Goal: Share content

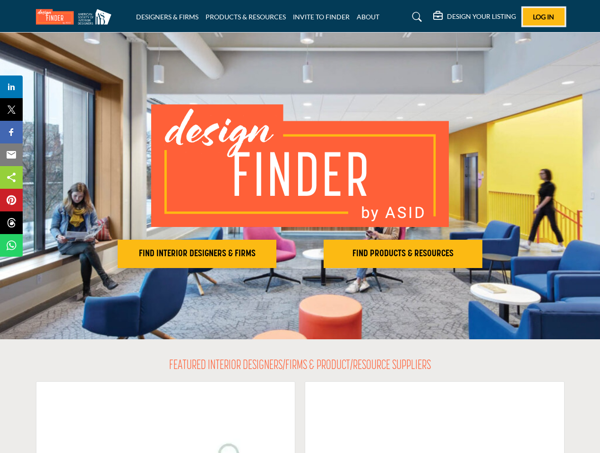
click at [544, 17] on span "Log In" at bounding box center [543, 17] width 21 height 8
click at [197, 254] on h2 "FIND INTERIOR DESIGNERS & FIRMS" at bounding box center [196, 253] width 153 height 11
click at [403, 254] on h2 "FIND PRODUCTS & RESOURCES" at bounding box center [402, 253] width 153 height 11
click at [11, 87] on span "Share" at bounding box center [15, 86] width 27 height 11
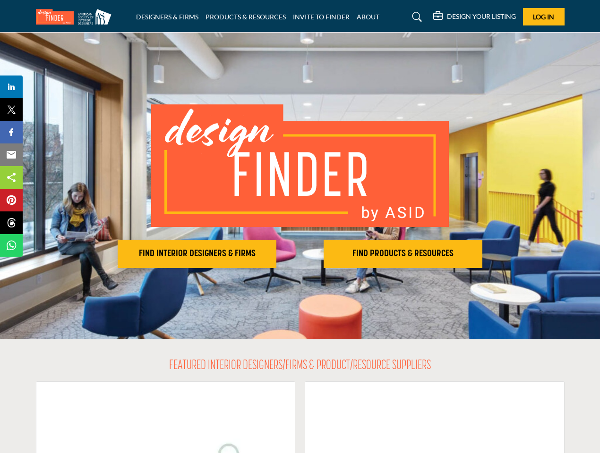
click at [11, 110] on span "Tweet" at bounding box center [15, 109] width 27 height 11
click at [11, 132] on span "Share" at bounding box center [15, 132] width 27 height 11
click at [11, 155] on span "Email" at bounding box center [15, 154] width 26 height 11
click at [11, 178] on span "Share" at bounding box center [15, 177] width 27 height 11
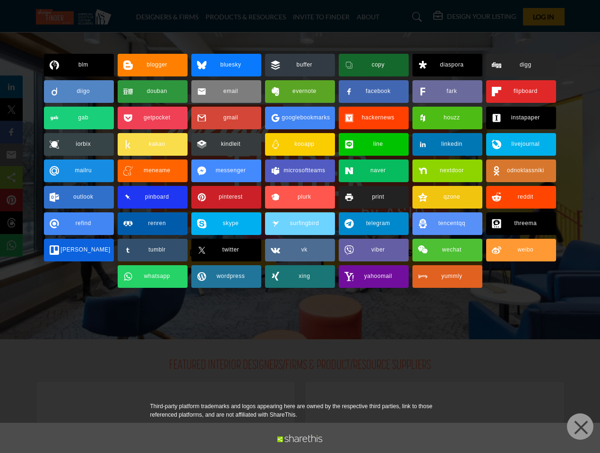
click at [11, 200] on span "Pin" at bounding box center [10, 200] width 17 height 11
